Goal: Information Seeking & Learning: Learn about a topic

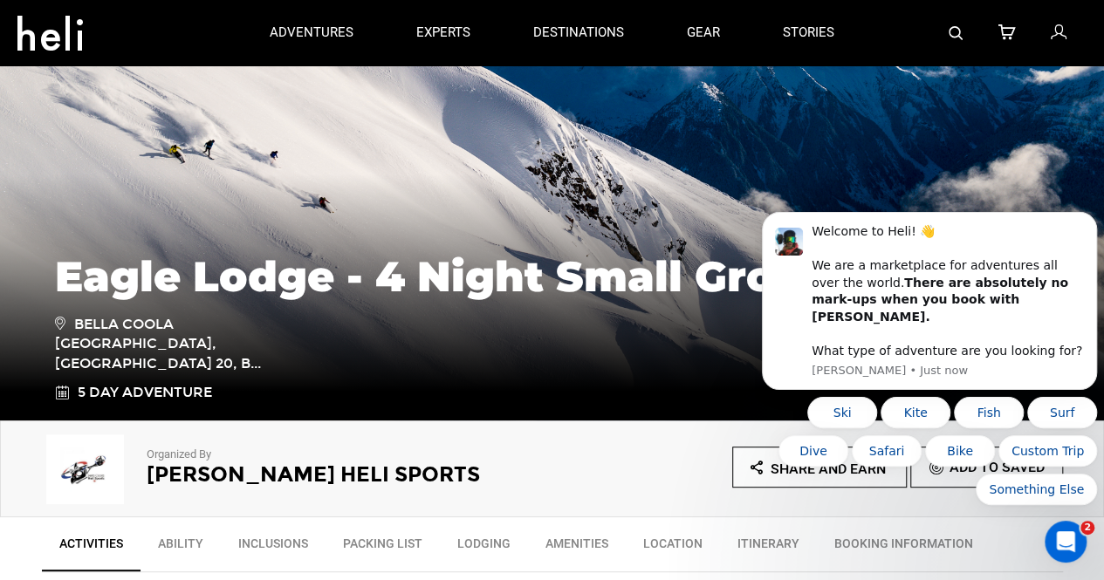
scroll to position [174, 0]
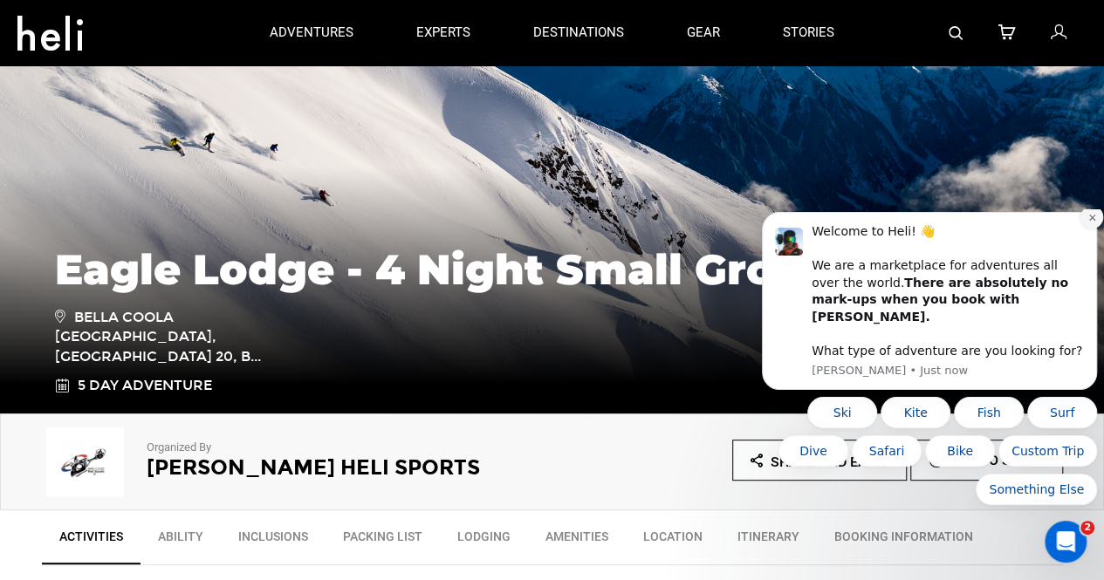
click at [724, 223] on icon "Dismiss notification" at bounding box center [1092, 218] width 10 height 10
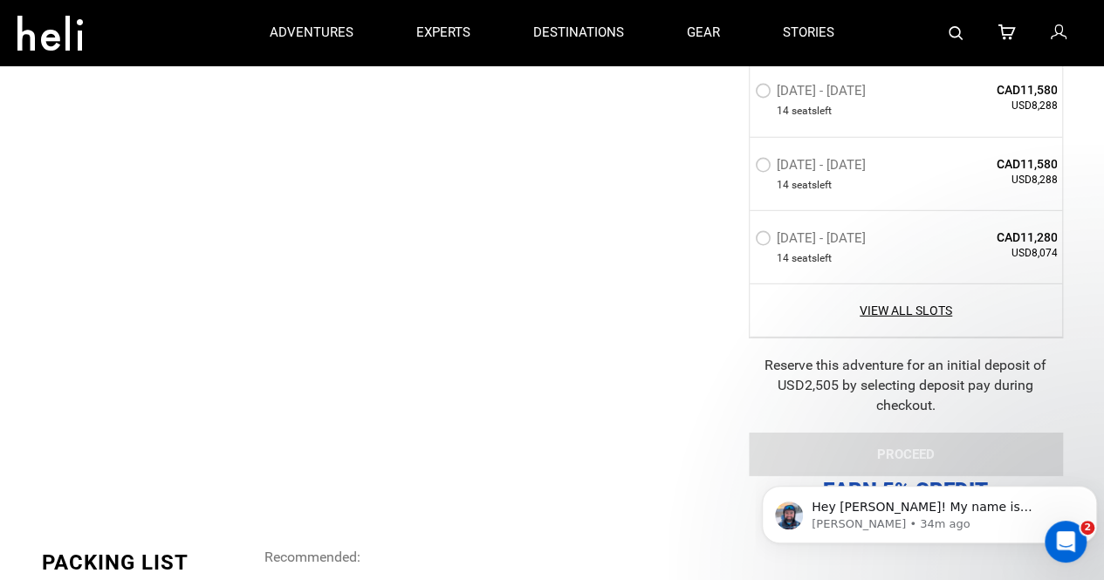
scroll to position [2388, 0]
click at [724, 536] on icon "Open Intercom Messenger" at bounding box center [1063, 539] width 29 height 29
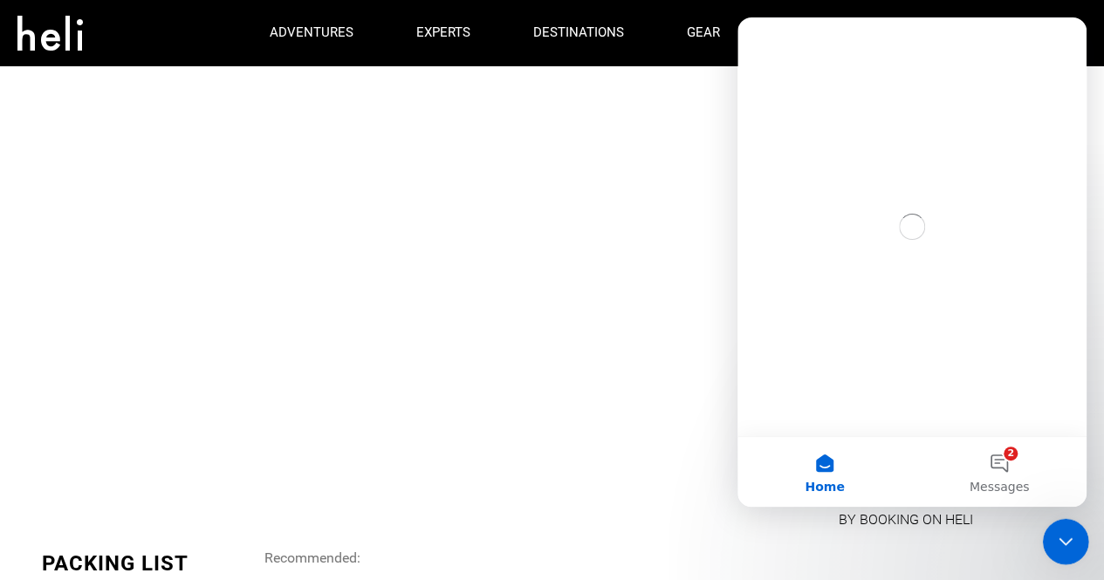
scroll to position [0, 0]
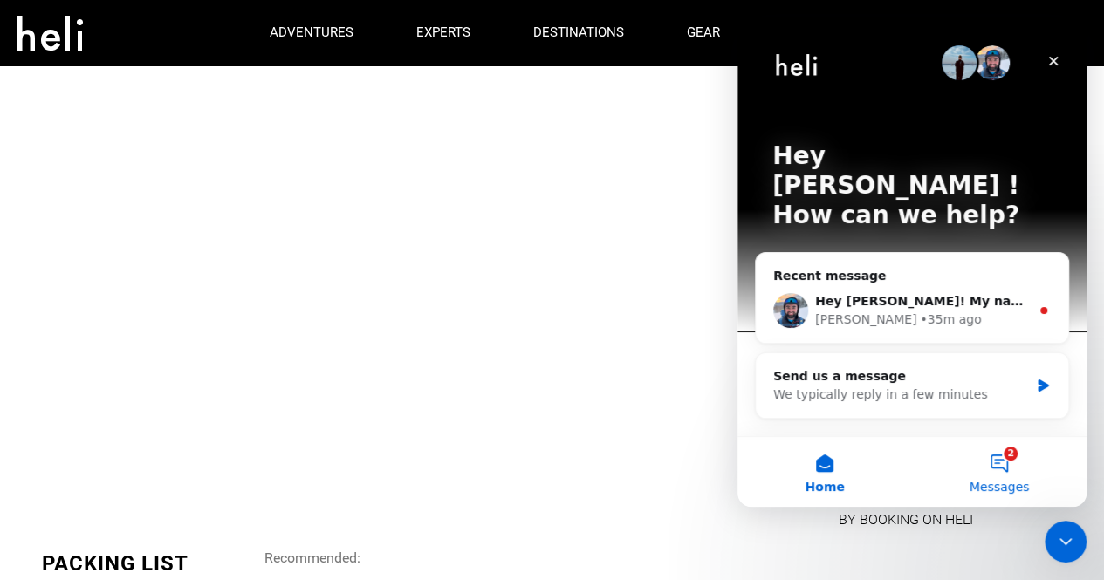
click at [724, 462] on button "2 Messages" at bounding box center [999, 472] width 175 height 70
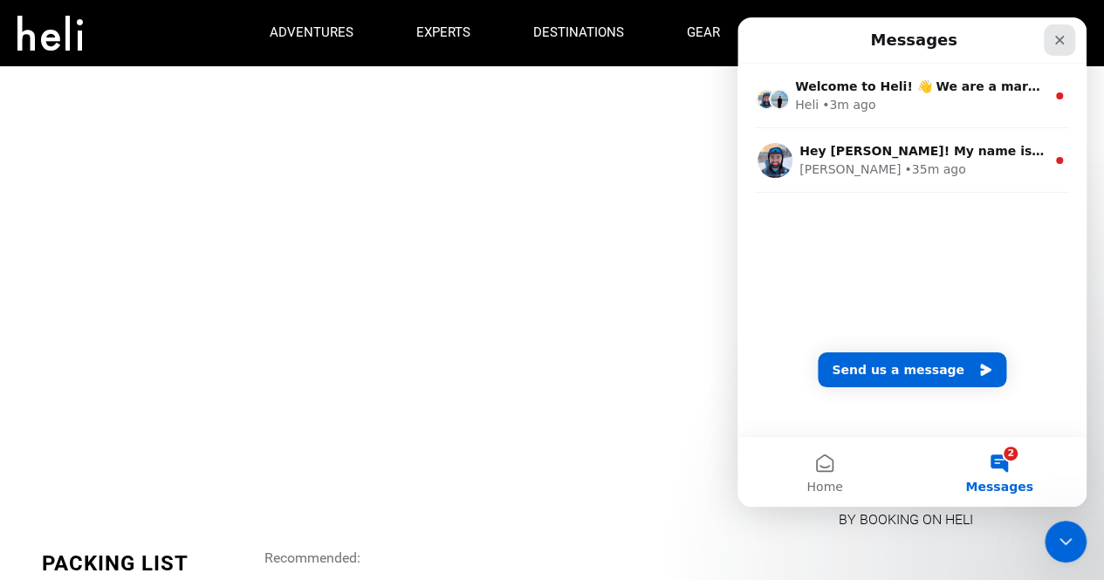
click at [724, 39] on icon "Close" at bounding box center [1060, 40] width 14 height 14
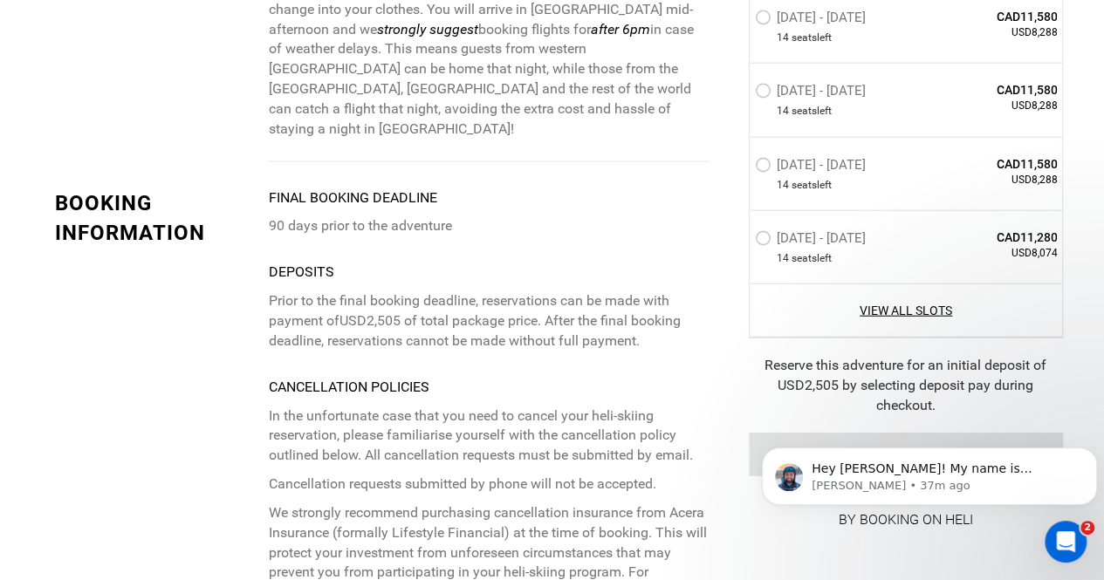
scroll to position [5394, 0]
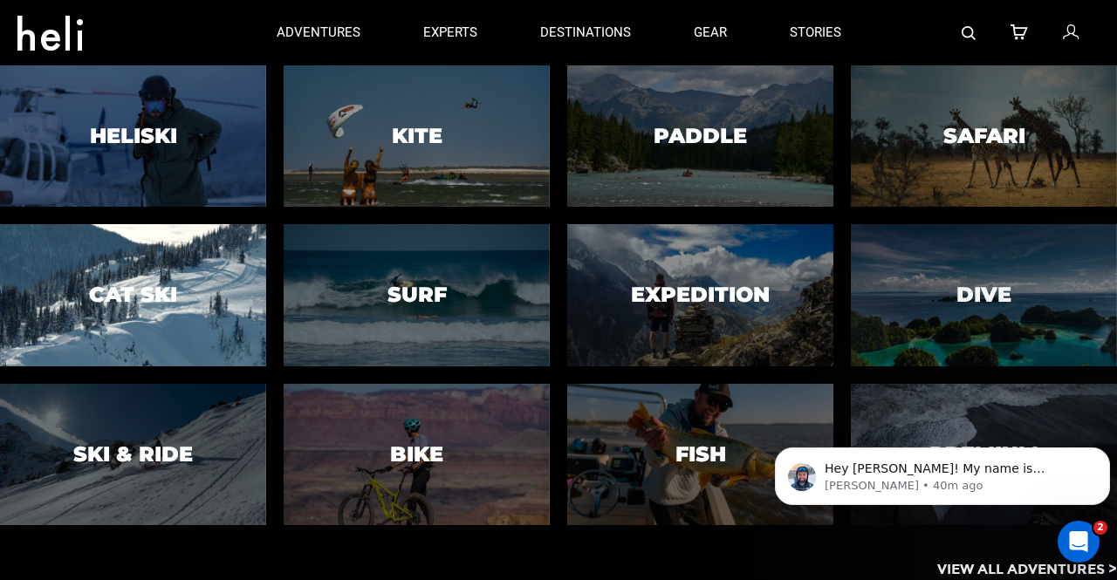
drag, startPoint x: 138, startPoint y: 282, endPoint x: 109, endPoint y: 274, distance: 29.9
click at [109, 274] on div at bounding box center [132, 295] width 271 height 145
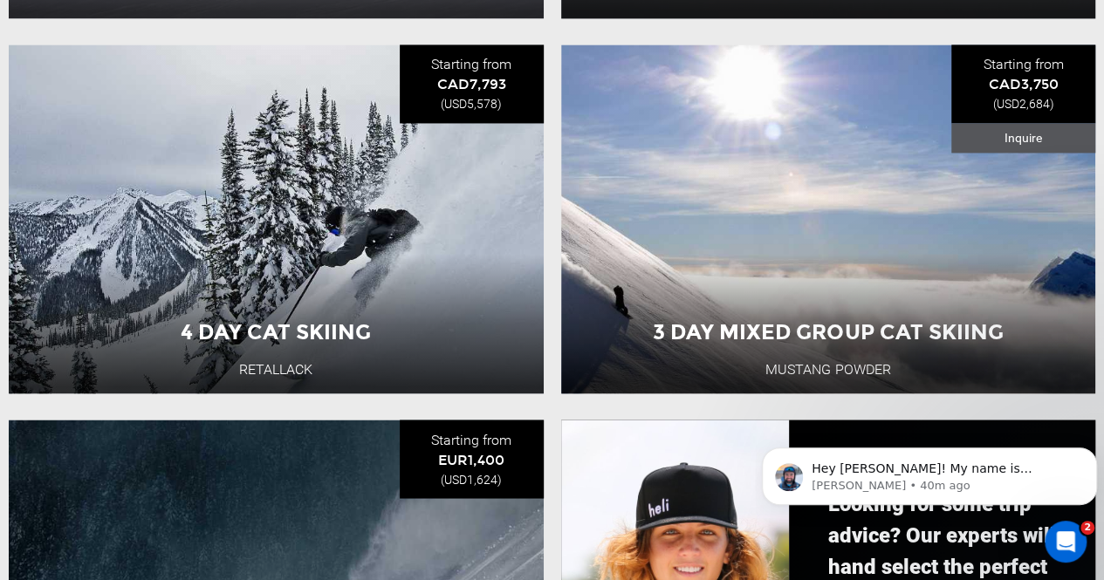
scroll to position [1366, 0]
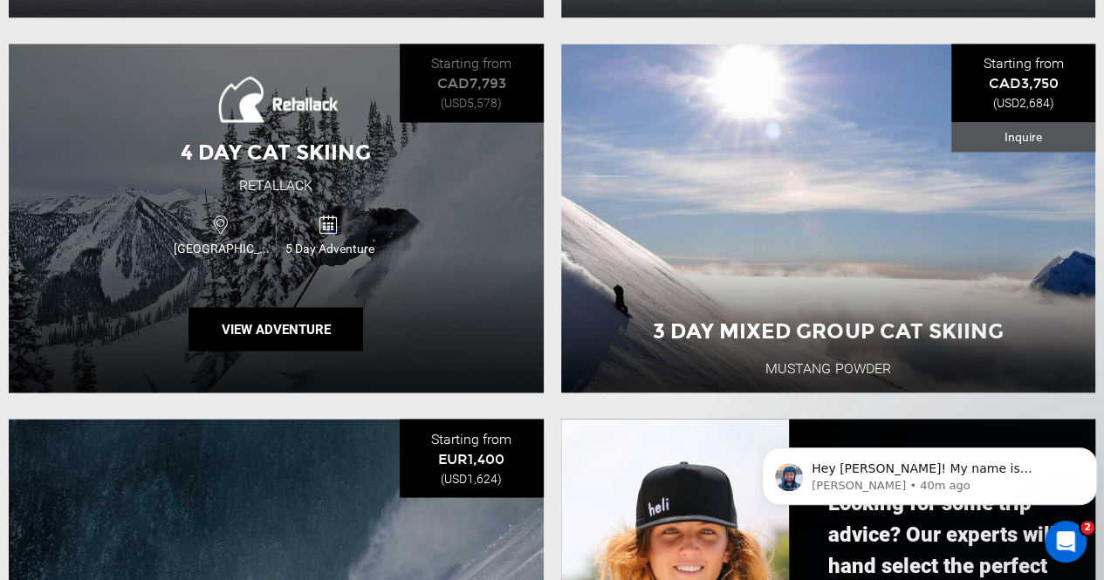
click at [414, 278] on div "4 Day Cat Skiing Retallack [GEOGRAPHIC_DATA] 5 Day Adventure View Adventure" at bounding box center [276, 218] width 535 height 349
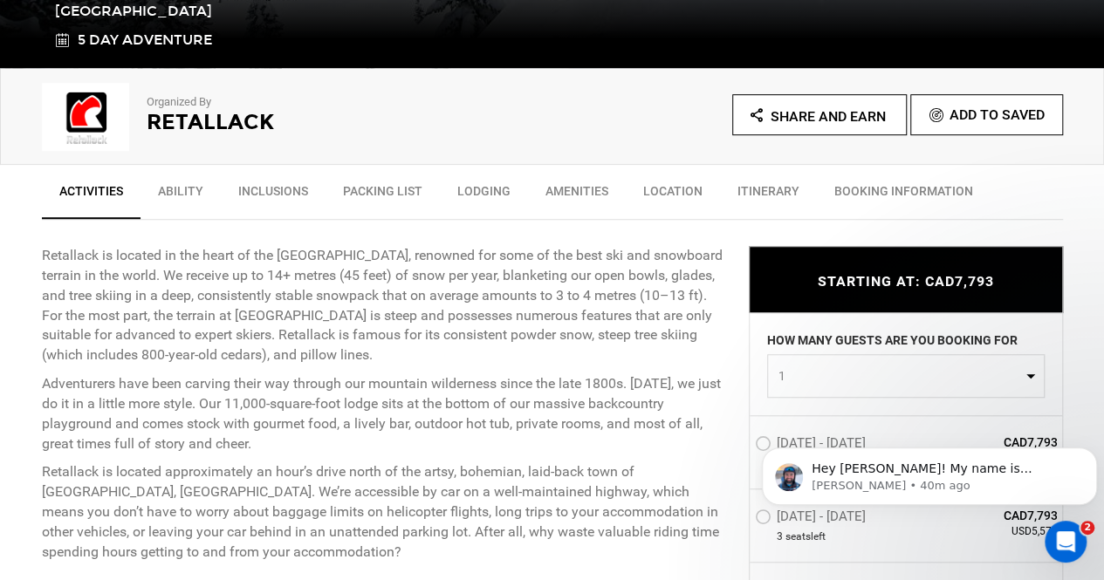
scroll to position [522, 0]
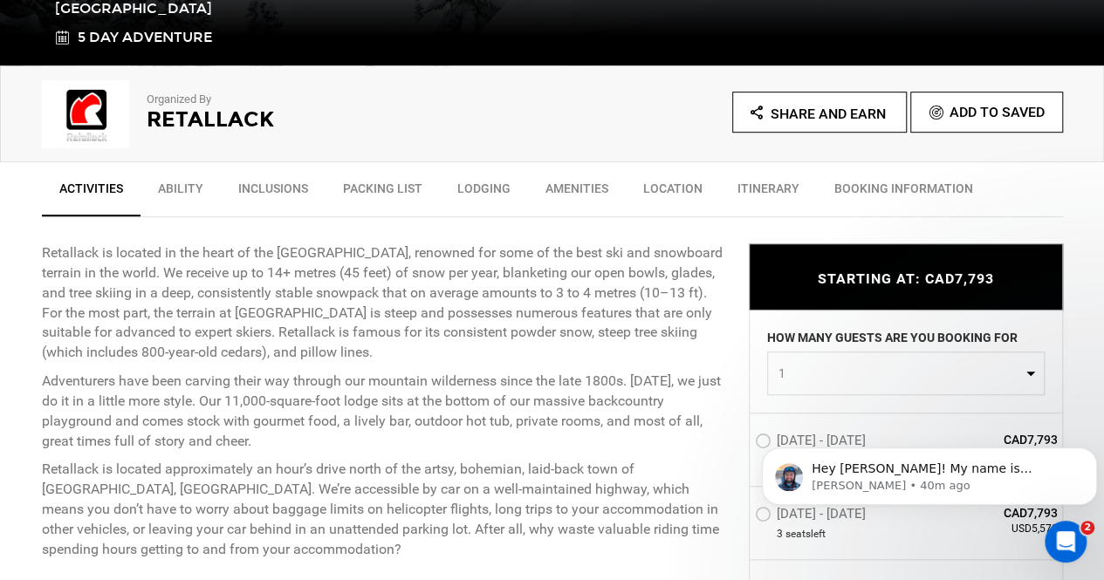
click at [176, 195] on link "Ability" at bounding box center [181, 193] width 80 height 44
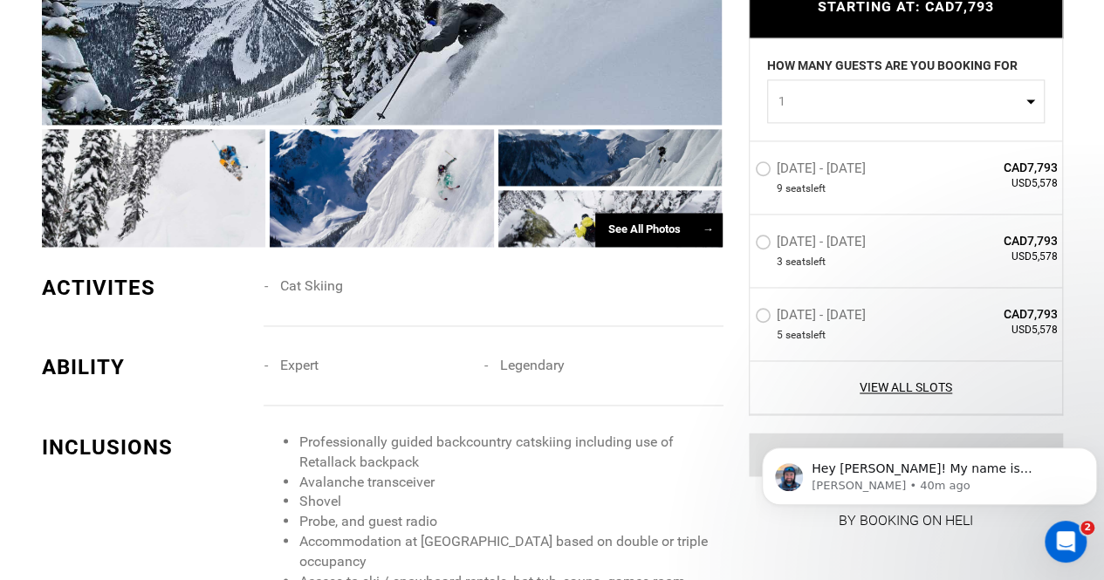
scroll to position [1219, 0]
click at [382, 209] on div at bounding box center [382, 187] width 224 height 118
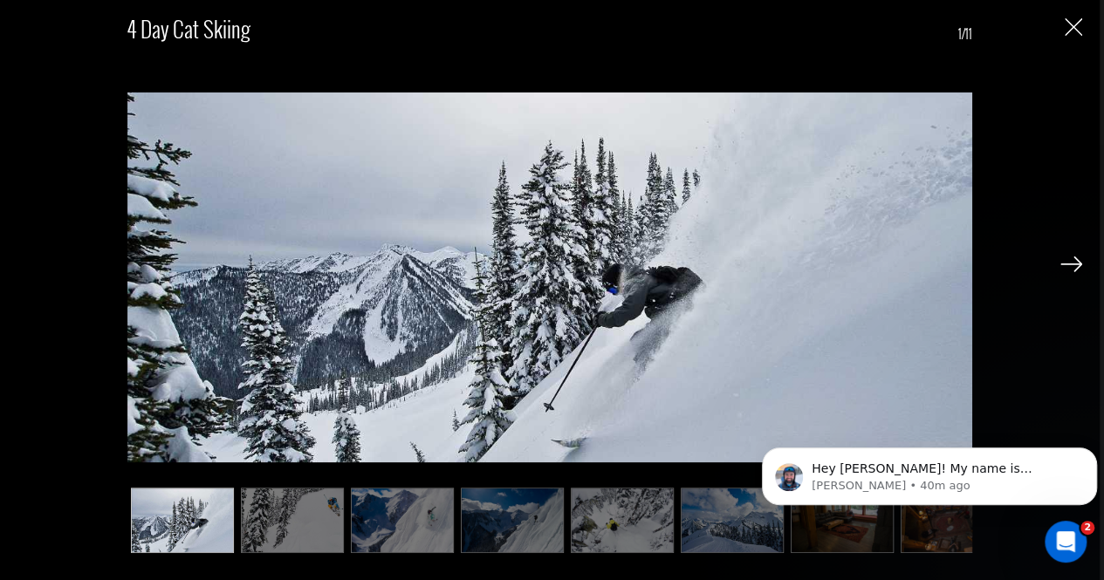
click at [1066, 265] on img at bounding box center [1071, 265] width 22 height 16
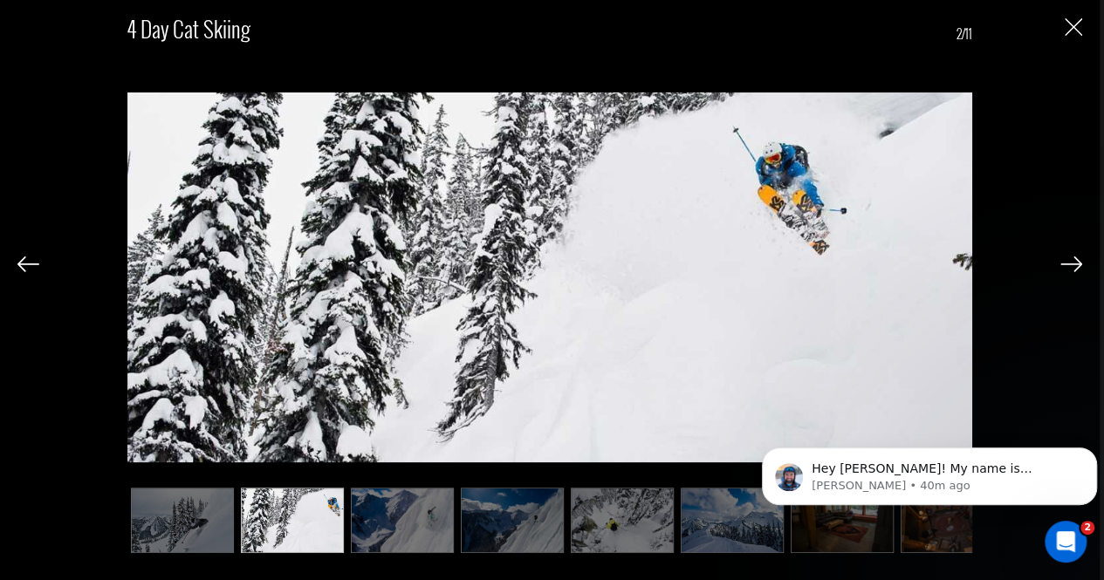
click at [1066, 265] on img at bounding box center [1071, 265] width 22 height 16
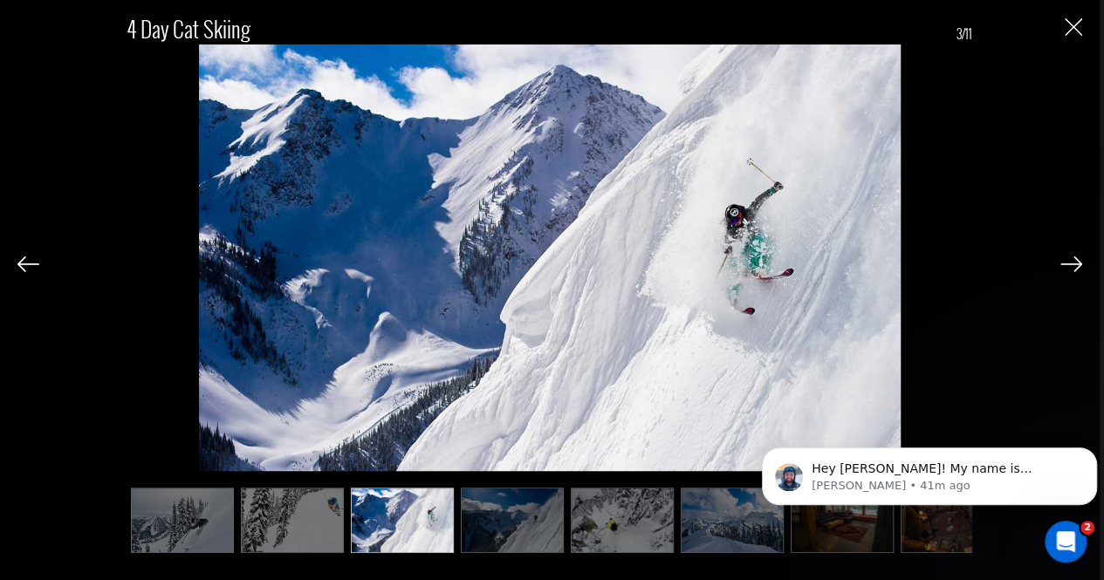
click at [1066, 265] on img at bounding box center [1071, 265] width 22 height 16
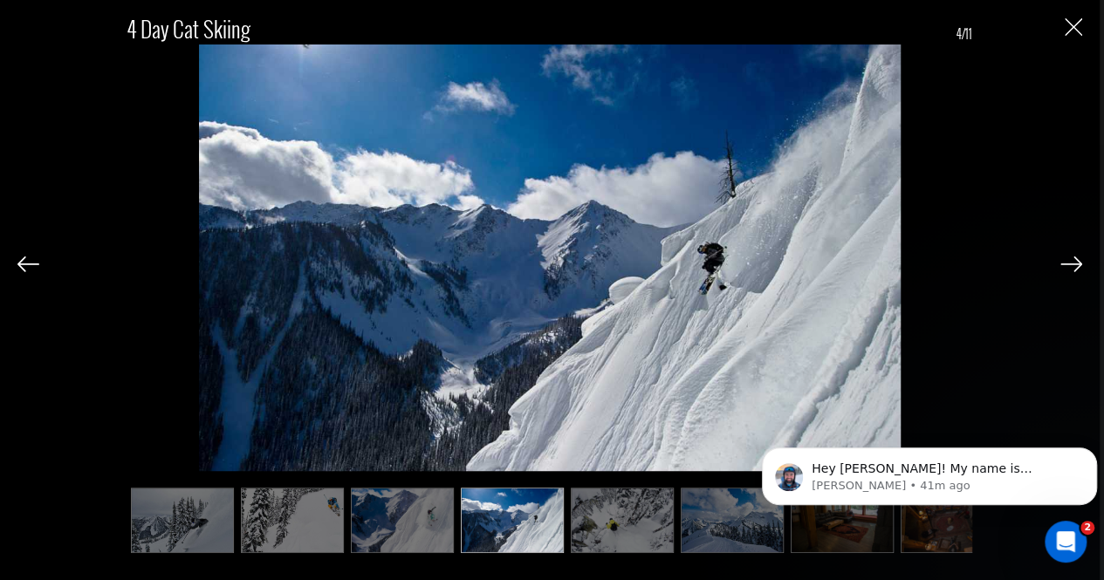
click at [1066, 265] on img at bounding box center [1071, 265] width 22 height 16
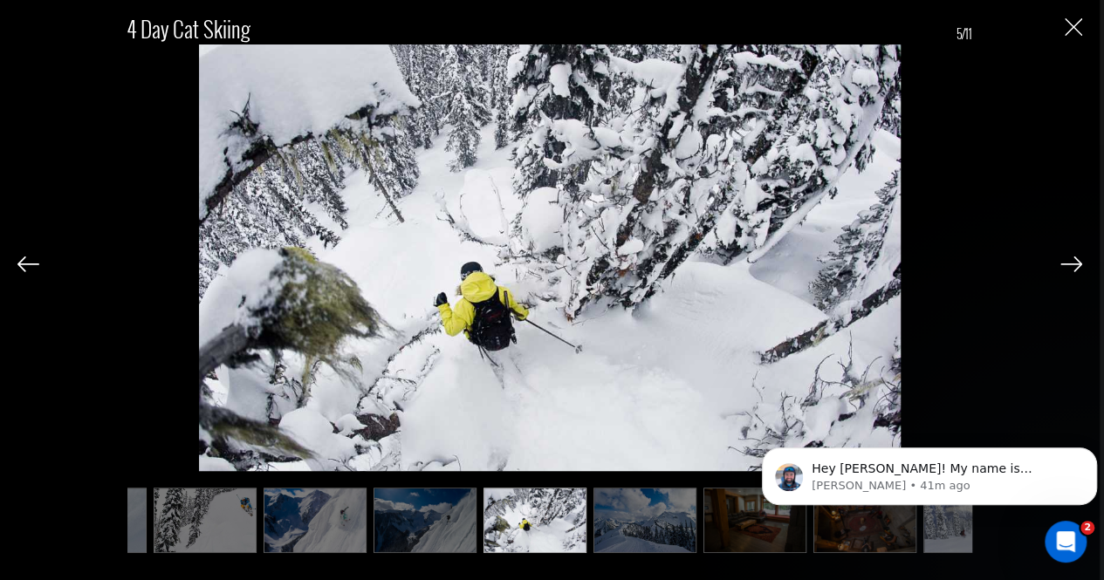
click at [1066, 265] on img at bounding box center [1071, 265] width 22 height 16
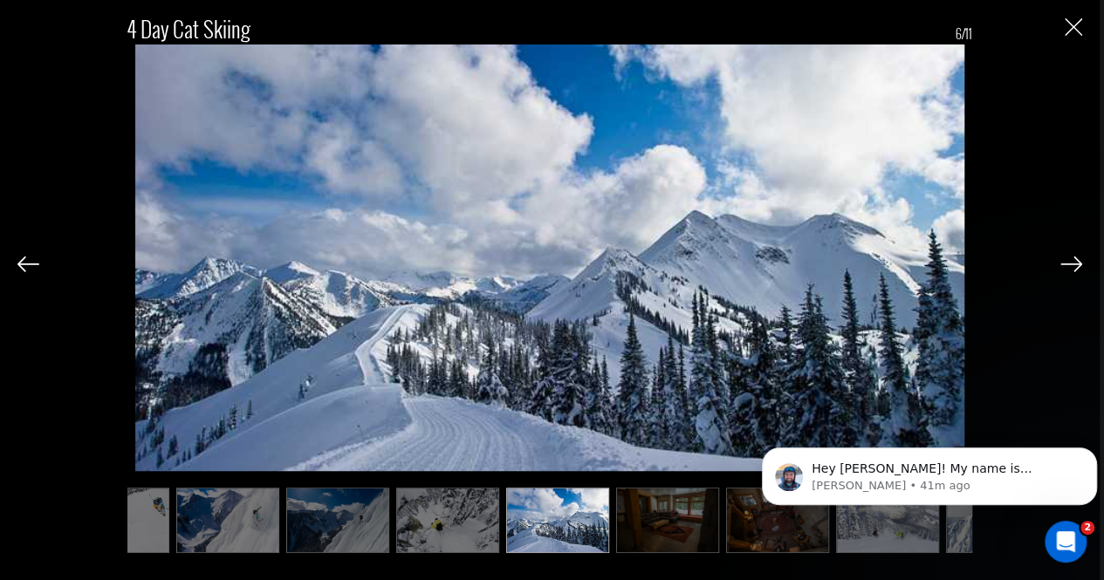
click at [1066, 265] on img at bounding box center [1071, 265] width 22 height 16
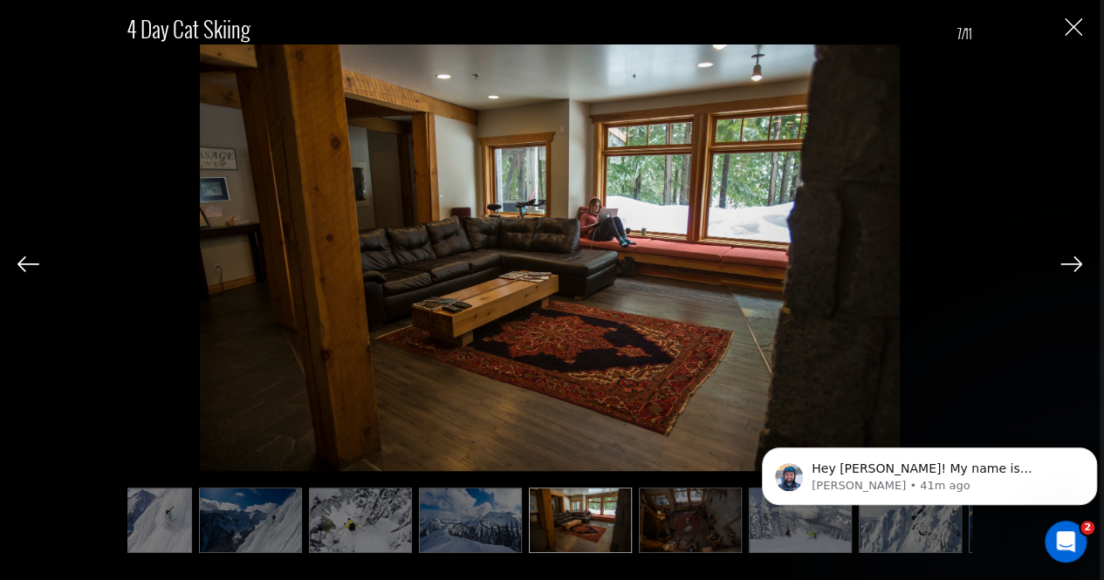
click at [1066, 265] on img at bounding box center [1071, 265] width 22 height 16
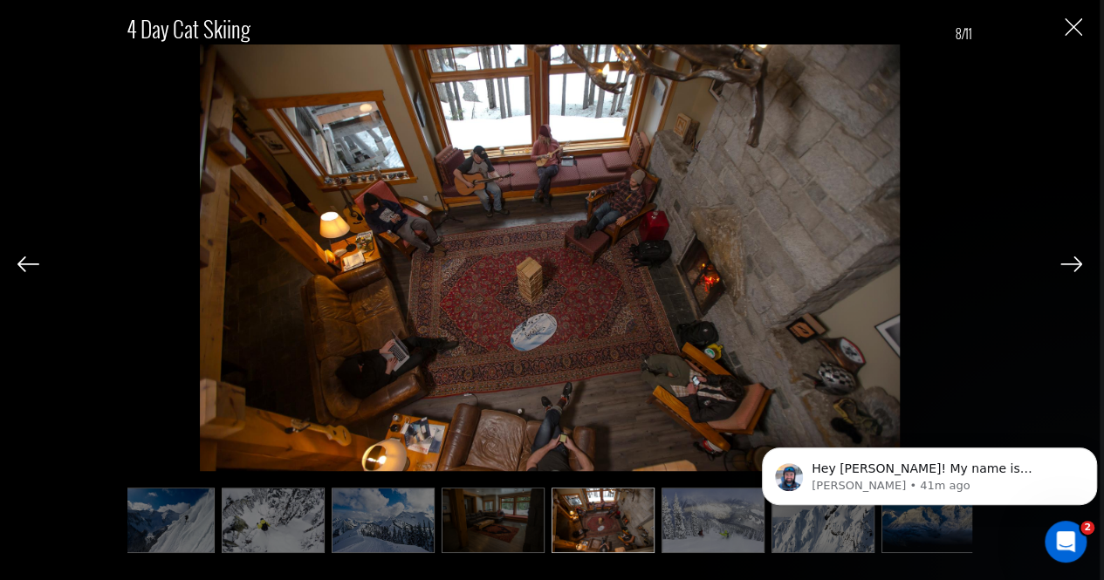
click at [1066, 265] on img at bounding box center [1071, 265] width 22 height 16
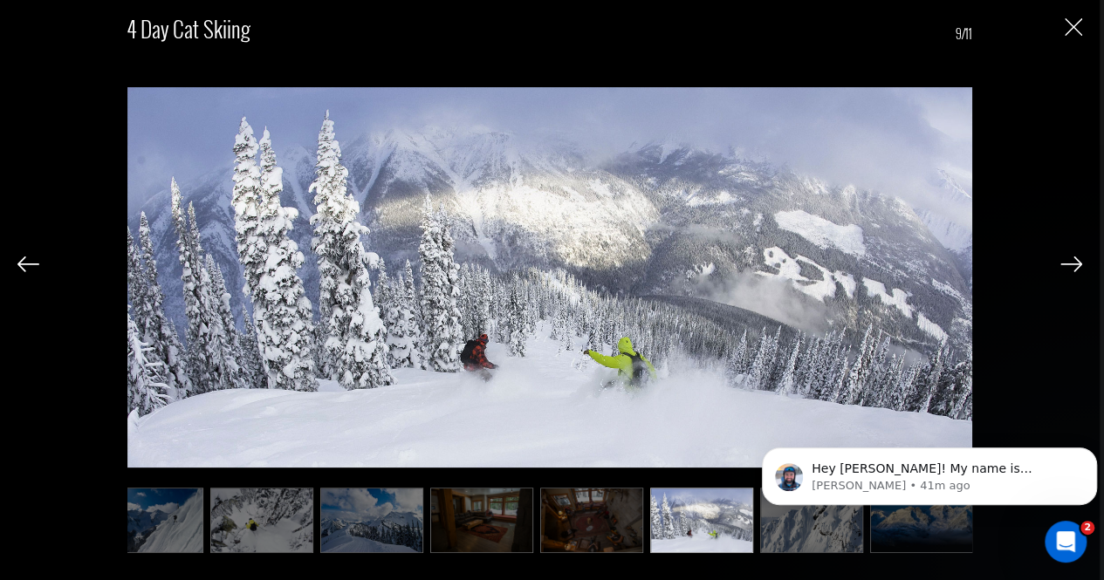
scroll to position [0, 365]
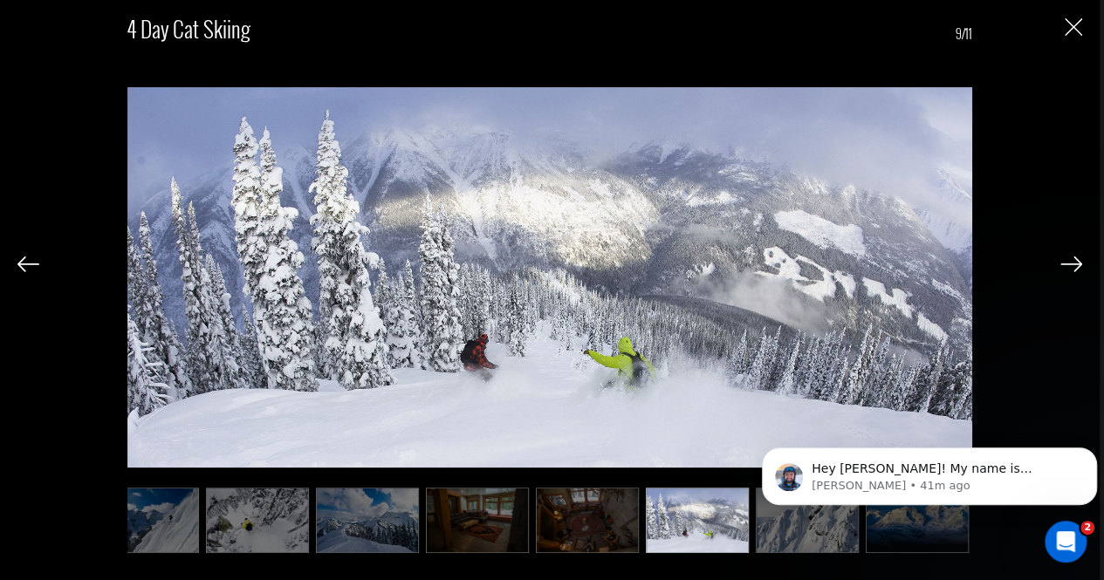
click at [1066, 265] on img at bounding box center [1071, 265] width 22 height 16
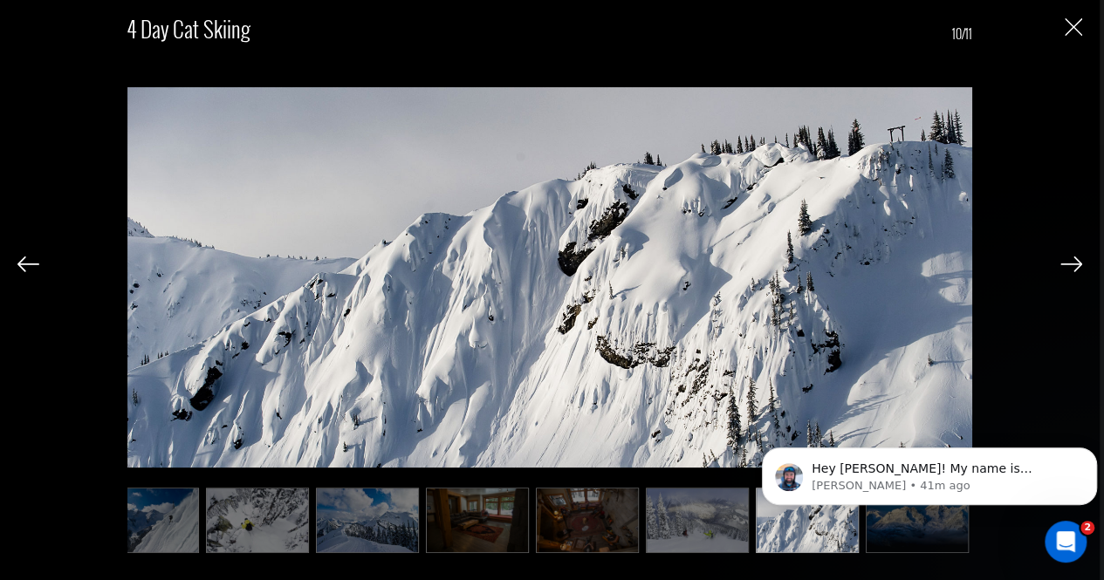
click at [1066, 265] on img at bounding box center [1071, 265] width 22 height 16
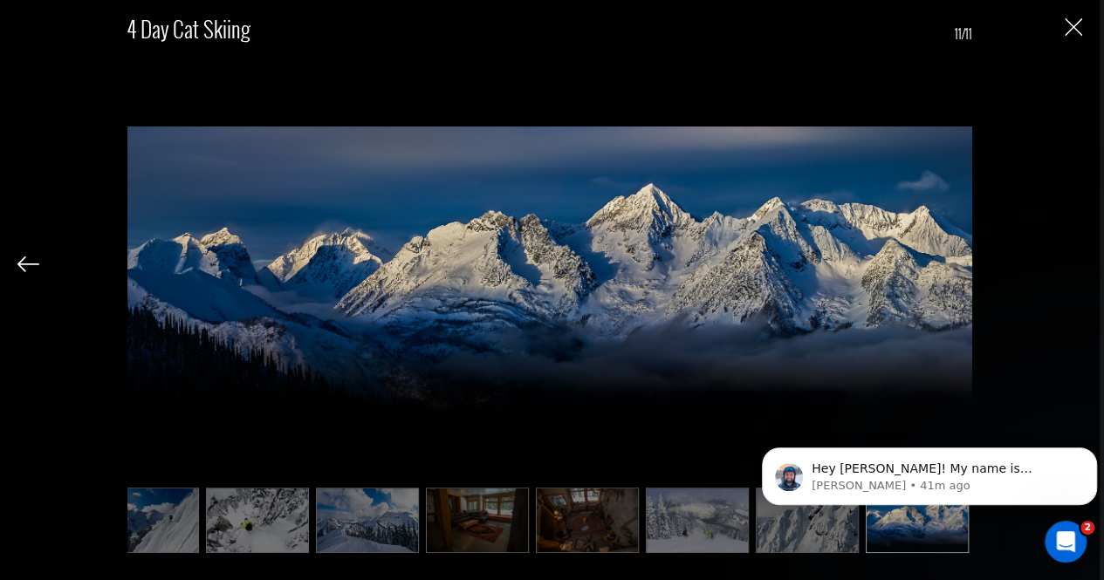
click at [1066, 265] on div "4 Day Cat Skiing 11/11" at bounding box center [549, 276] width 1065 height 552
click at [1066, 25] on img "Close" at bounding box center [1073, 26] width 17 height 17
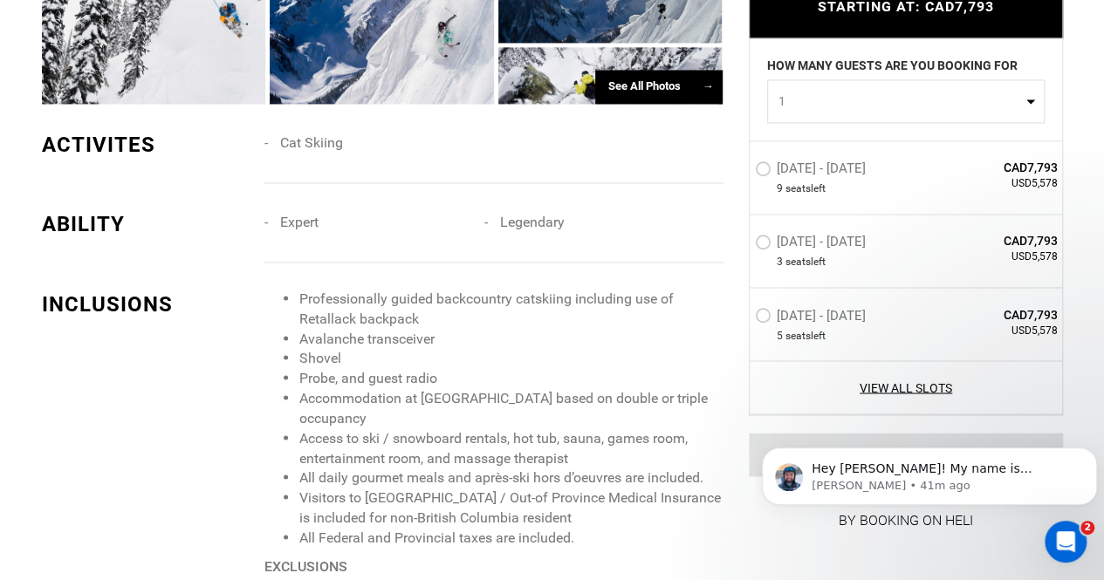
scroll to position [1362, 0]
